Goal: Task Accomplishment & Management: Manage account settings

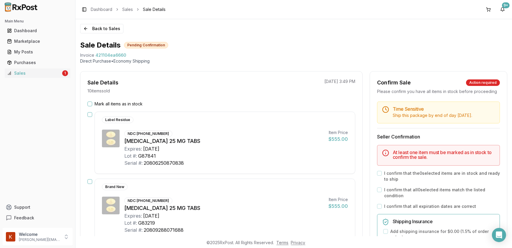
click at [88, 101] on button "Mark all items as in stock" at bounding box center [90, 103] width 5 height 5
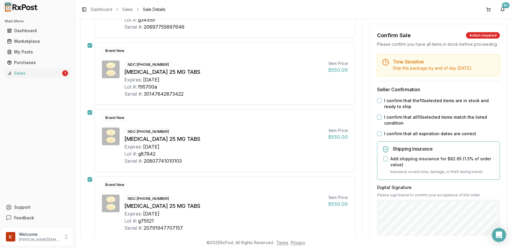
scroll to position [397, 0]
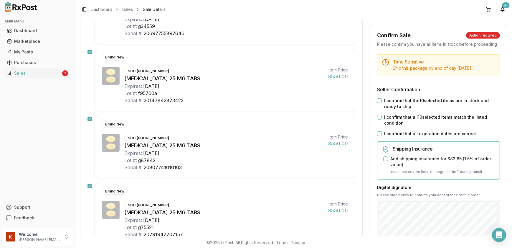
click at [379, 103] on div "I confirm that the 10 selected items are in stock and ready to ship" at bounding box center [438, 104] width 123 height 12
click at [377, 103] on button "I confirm that the 10 selected items are in stock and ready to ship" at bounding box center [379, 100] width 5 height 5
click at [380, 123] on div "I confirm that all 10 selected items match the listed condition" at bounding box center [438, 120] width 123 height 12
click at [379, 119] on button "I confirm that all 10 selected items match the listed condition" at bounding box center [379, 117] width 5 height 5
click at [377, 136] on button "I confirm that all expiration dates are correct" at bounding box center [379, 133] width 5 height 5
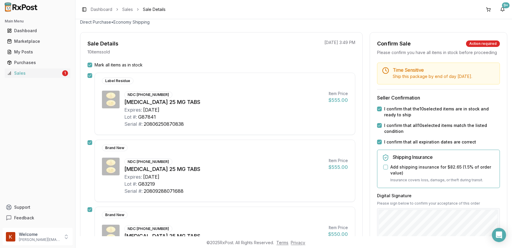
scroll to position [49, 0]
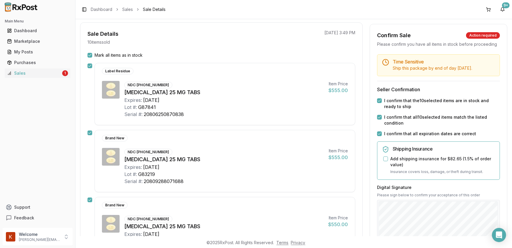
click at [387, 164] on div "Add shipping insurance for $82.65 ( 1.5 % of order value)" at bounding box center [440, 162] width 112 height 12
click at [384, 161] on button "Add shipping insurance for $82.65 ( 1.5 % of order value)" at bounding box center [386, 158] width 5 height 5
click at [389, 236] on div "Back to Sales Sale Details Pending Confirmation Invoice 421104ea6660 Direct Pur…" at bounding box center [293, 133] width 437 height 229
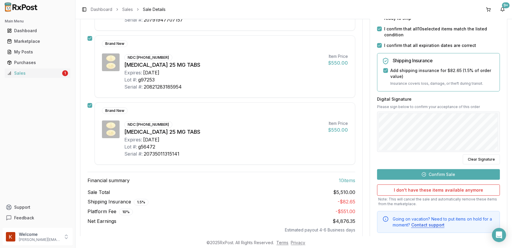
scroll to position [621, 0]
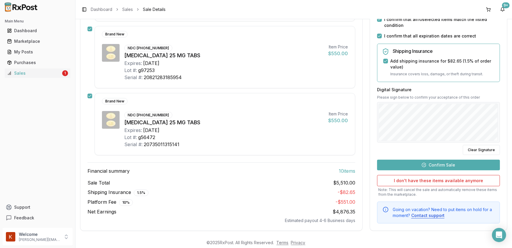
click at [435, 161] on button "Confirm Sale" at bounding box center [438, 165] width 123 height 11
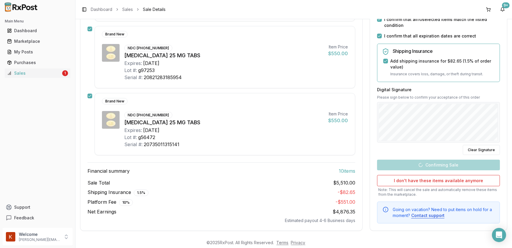
scroll to position [610, 0]
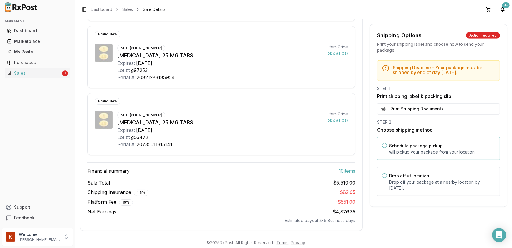
click at [382, 148] on button "Schedule package pickup" at bounding box center [384, 145] width 5 height 5
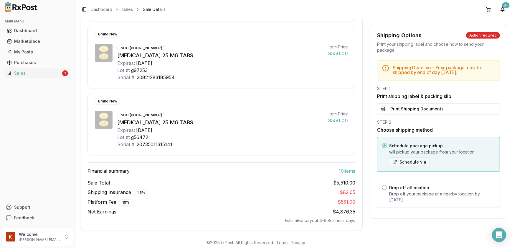
click at [404, 167] on button "Schedule via" at bounding box center [409, 161] width 40 height 9
click at [415, 114] on button "Print Shipping Documents" at bounding box center [438, 108] width 123 height 11
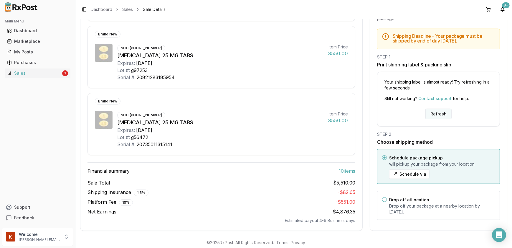
click at [440, 109] on button "Refresh" at bounding box center [439, 114] width 26 height 11
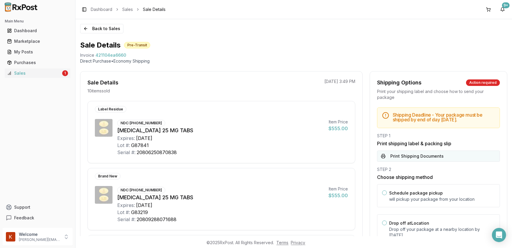
click at [405, 161] on button "Print Shipping Documents" at bounding box center [438, 155] width 123 height 11
click at [40, 75] on div "Sales" at bounding box center [34, 73] width 54 height 6
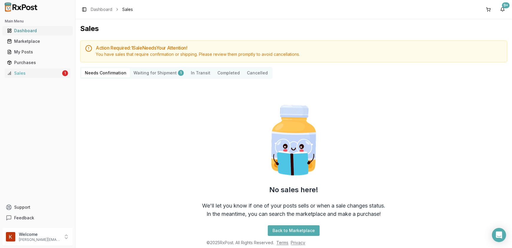
click at [47, 31] on div "Dashboard" at bounding box center [37, 31] width 61 height 6
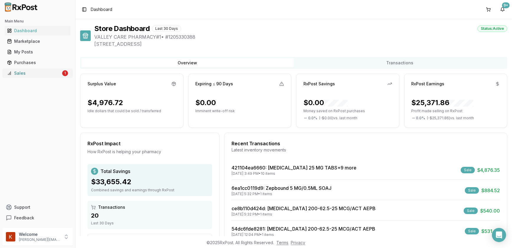
click at [25, 75] on div "Sales" at bounding box center [34, 73] width 54 height 6
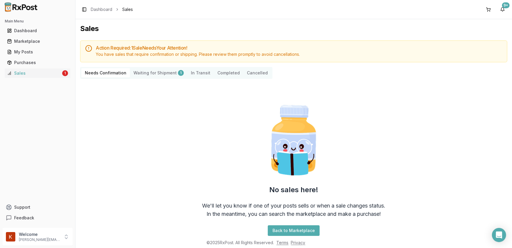
click at [113, 75] on Confirmation "Needs Confirmation" at bounding box center [105, 72] width 49 height 9
click at [199, 72] on Transit "In Transit" at bounding box center [201, 72] width 27 height 9
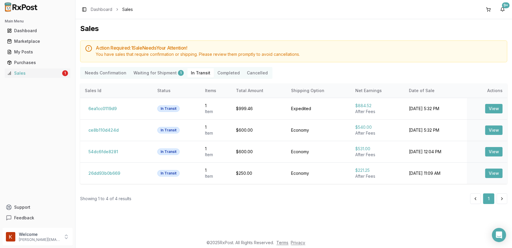
click at [138, 70] on Shipment "Waiting for Shipment 1" at bounding box center [158, 72] width 57 height 9
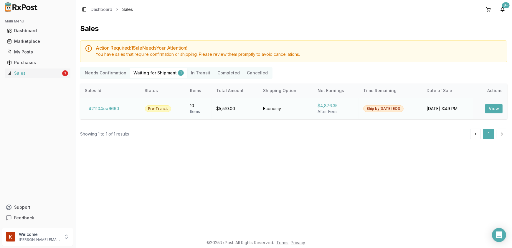
click at [498, 111] on button "View" at bounding box center [494, 108] width 17 height 9
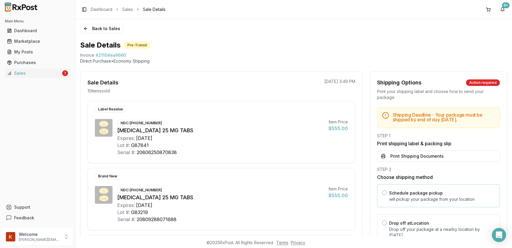
click at [383, 195] on button "Schedule package pickup" at bounding box center [384, 192] width 5 height 5
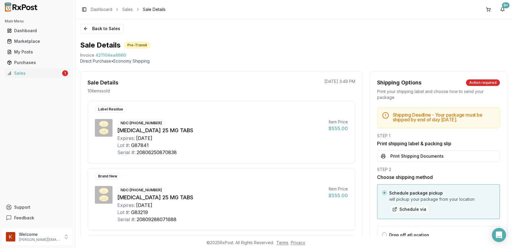
click at [409, 213] on button "Schedule via" at bounding box center [409, 208] width 40 height 9
click at [413, 214] on button "Schedule via" at bounding box center [409, 208] width 40 height 9
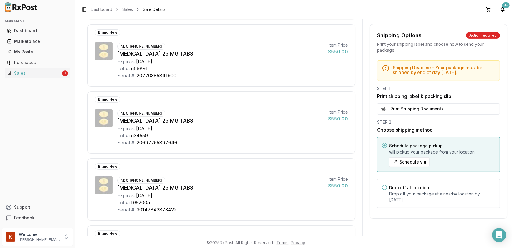
scroll to position [268, 0]
